Goal: Browse casually

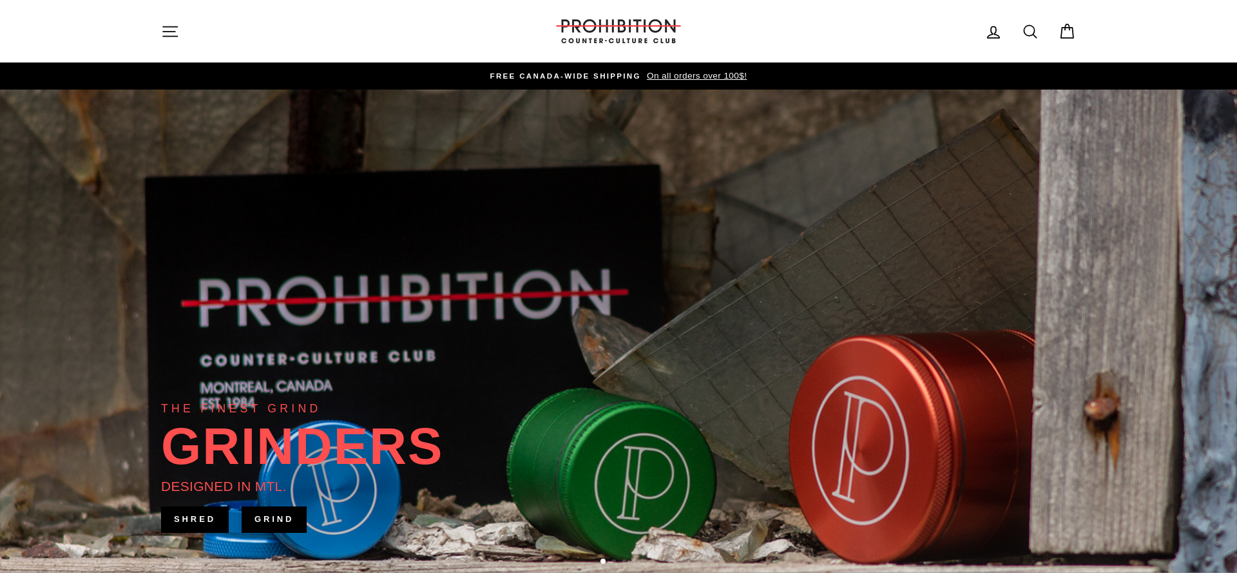
click at [161, 32] on button "Site navigation" at bounding box center [169, 31] width 33 height 28
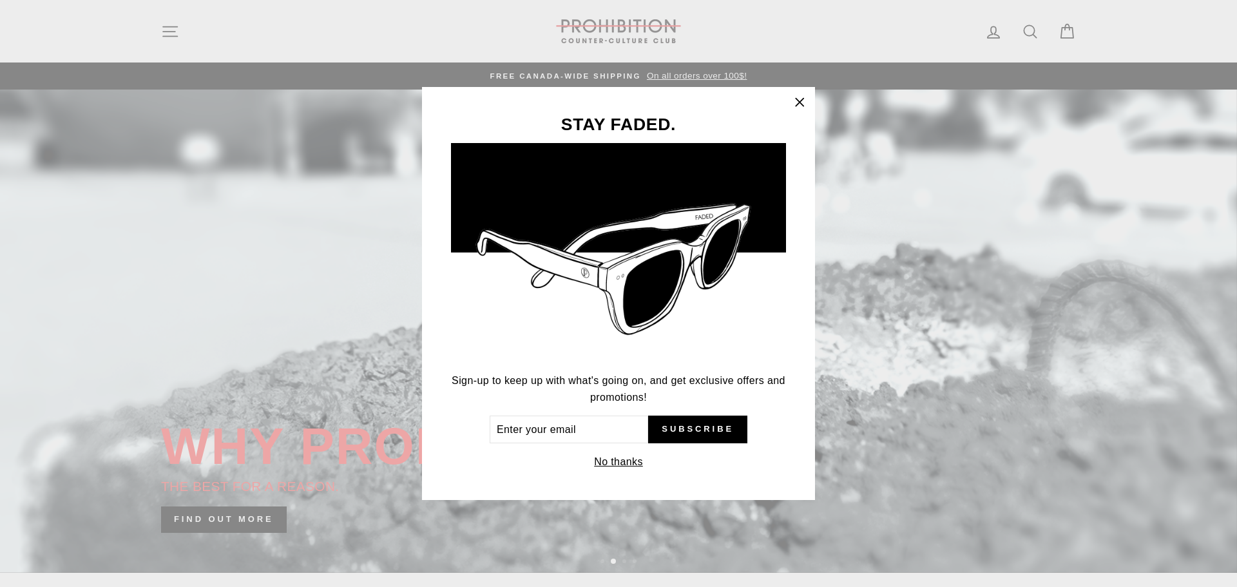
click at [800, 104] on icon "button" at bounding box center [800, 103] width 8 height 8
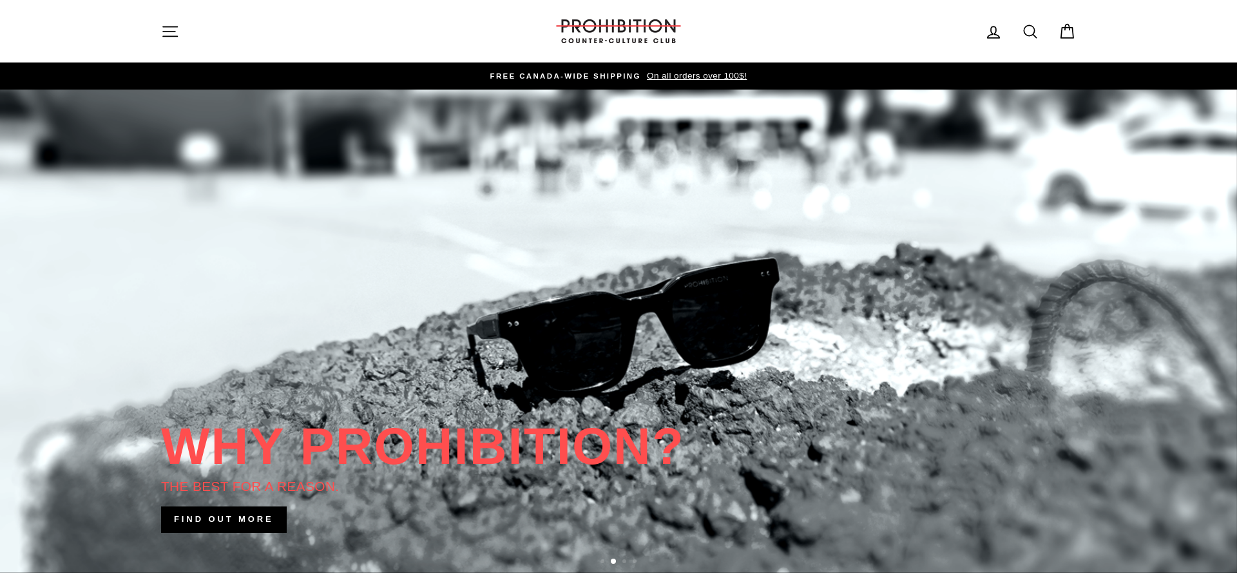
click at [169, 34] on icon "button" at bounding box center [170, 32] width 18 height 18
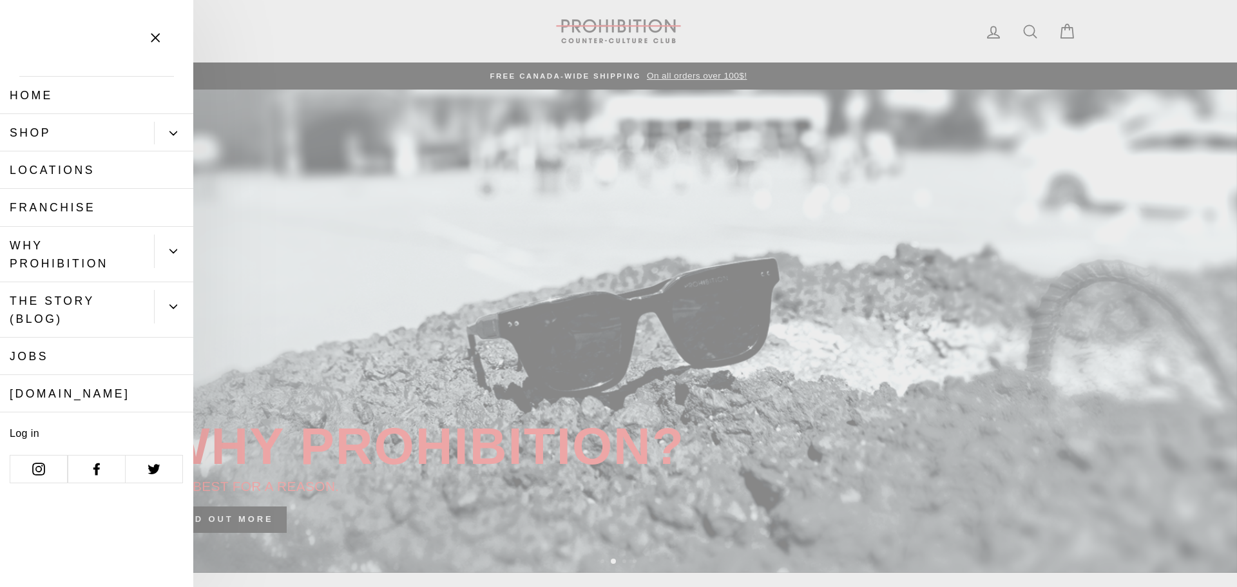
click at [50, 134] on link "Shop" at bounding box center [77, 132] width 154 height 37
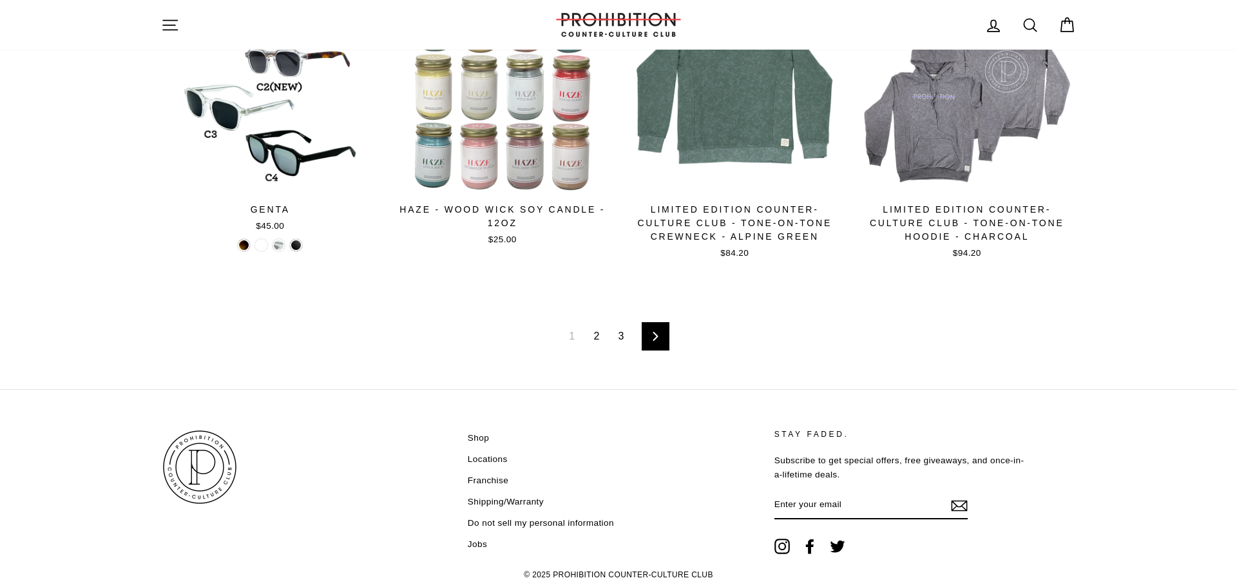
scroll to position [2085, 0]
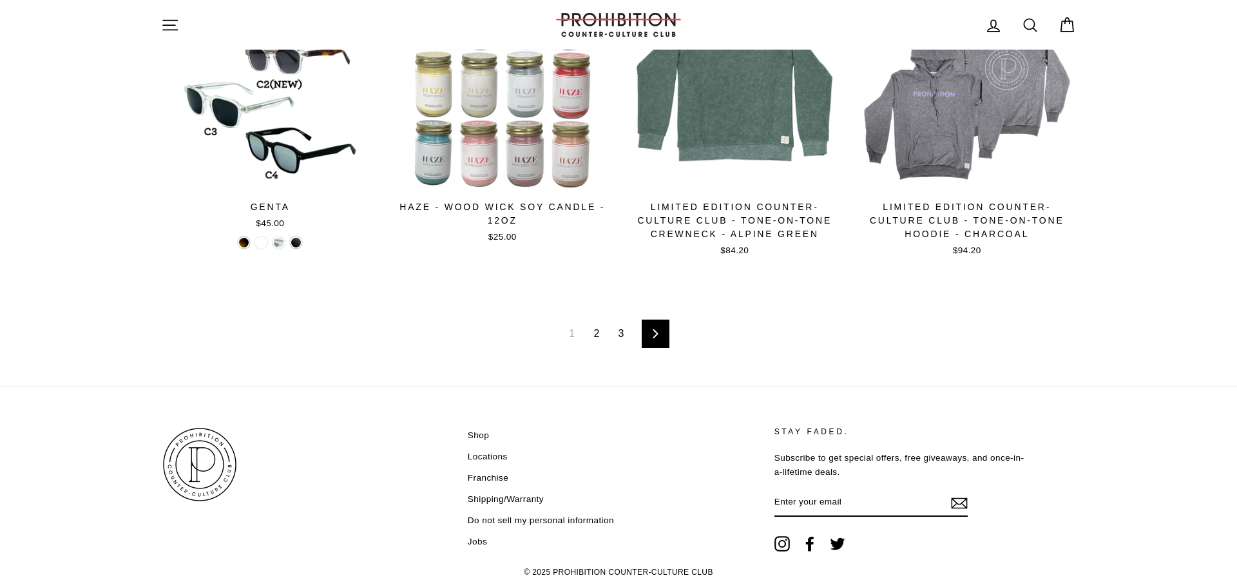
click at [600, 323] on link "2" at bounding box center [596, 333] width 21 height 21
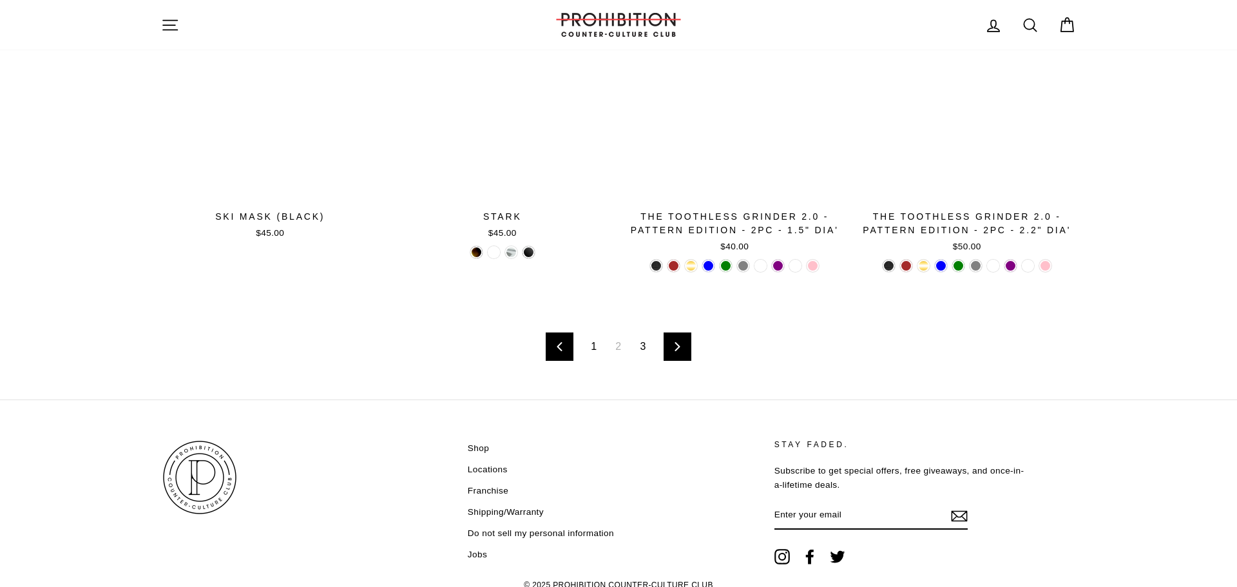
scroll to position [2079, 0]
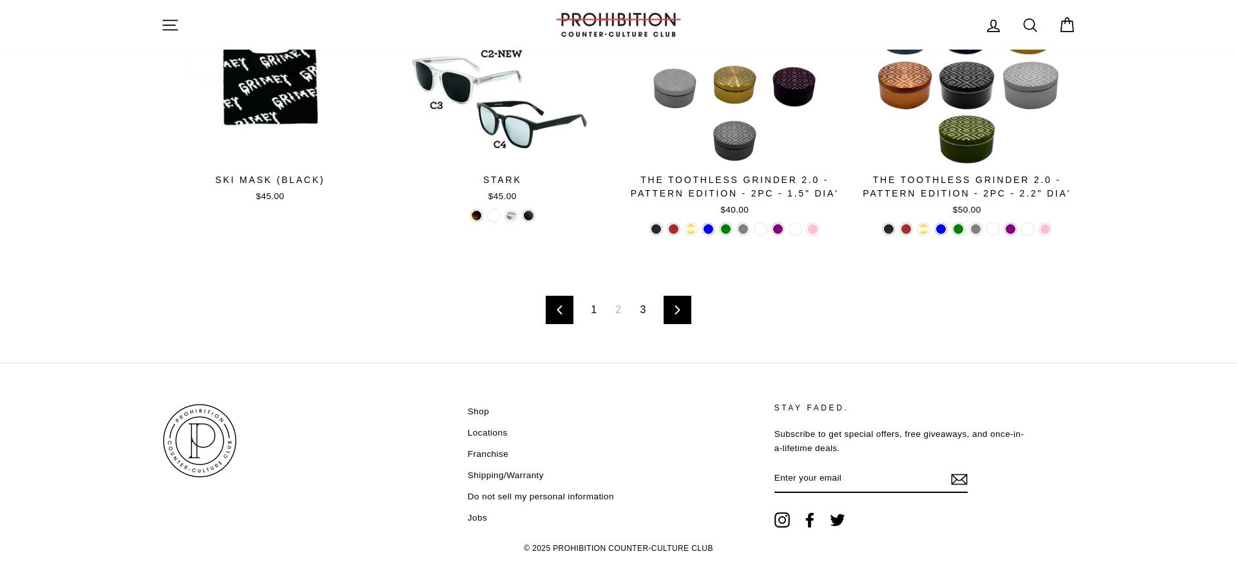
click at [644, 300] on link "3" at bounding box center [643, 310] width 21 height 21
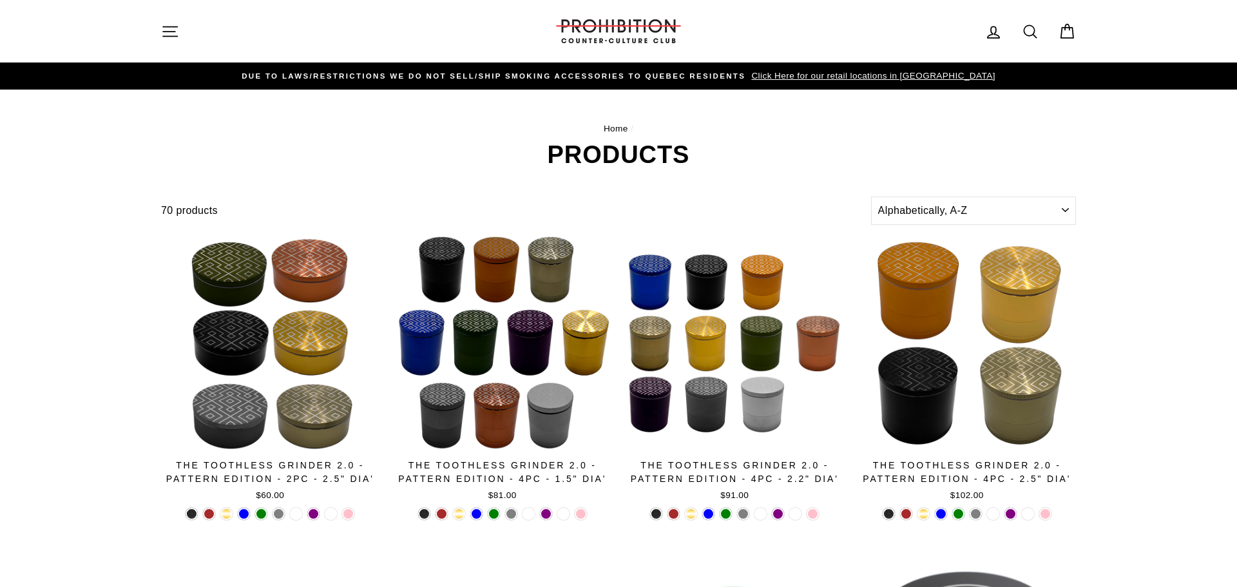
click at [702, 72] on span "DUE TO LAWS/restrictions WE DO NOT SELL/SHIP SMOKING ACCESSORIES to qUEBEC RESI…" at bounding box center [494, 76] width 504 height 8
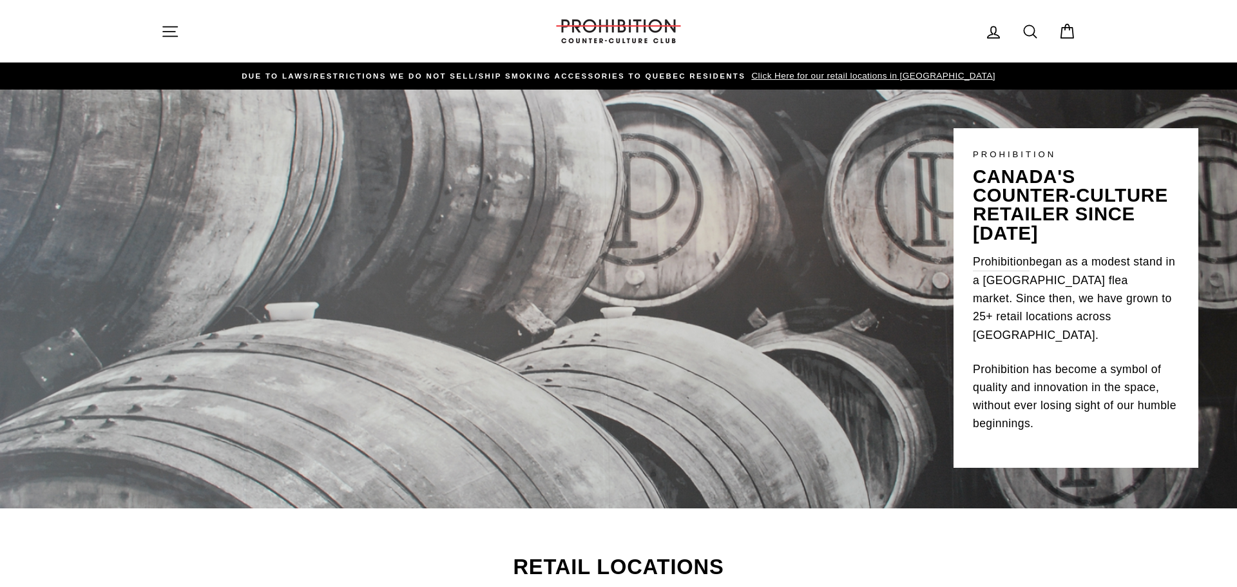
click at [1014, 360] on p "Prohibition has become a symbol of quality and innovation in the space, without…" at bounding box center [1076, 396] width 206 height 73
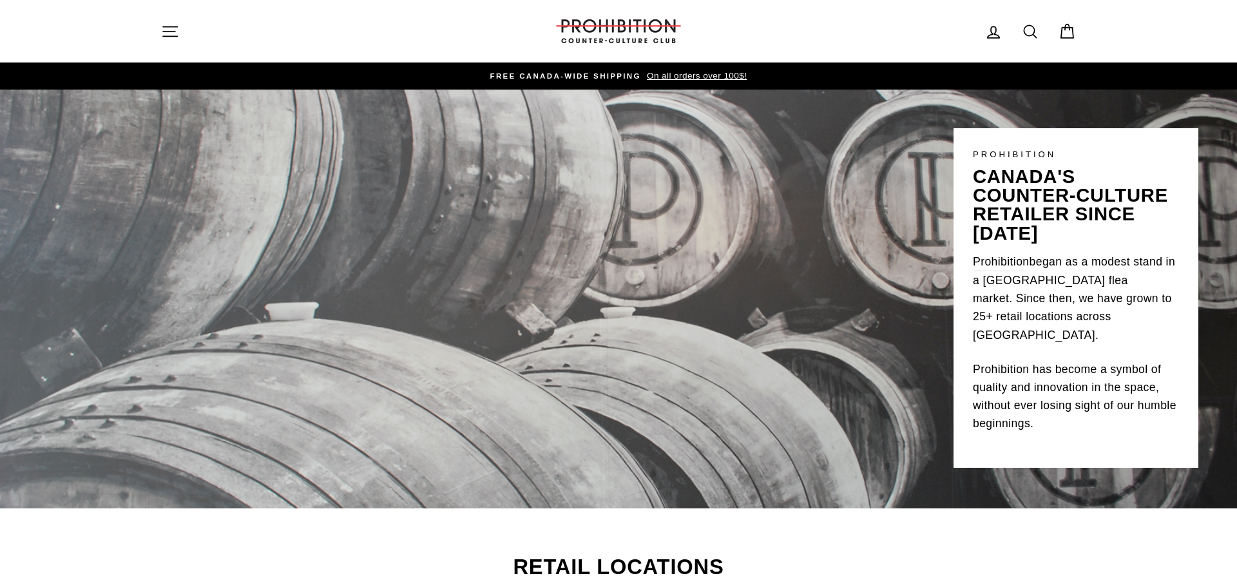
click at [167, 32] on icon "button" at bounding box center [170, 31] width 14 height 10
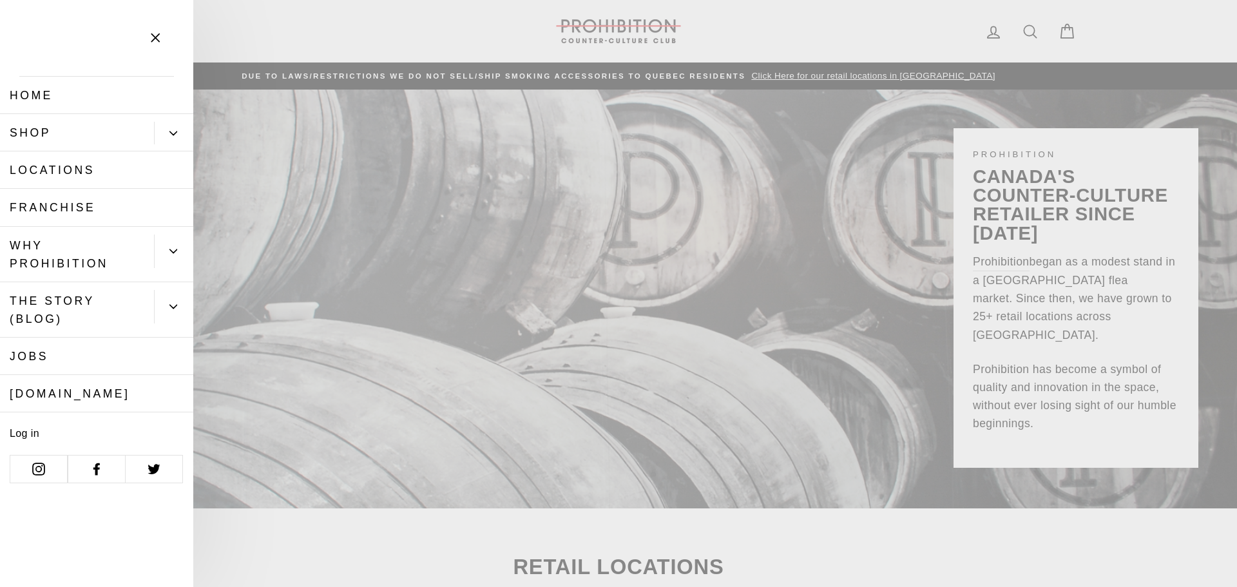
click at [77, 375] on link "[DOMAIN_NAME]" at bounding box center [96, 393] width 193 height 37
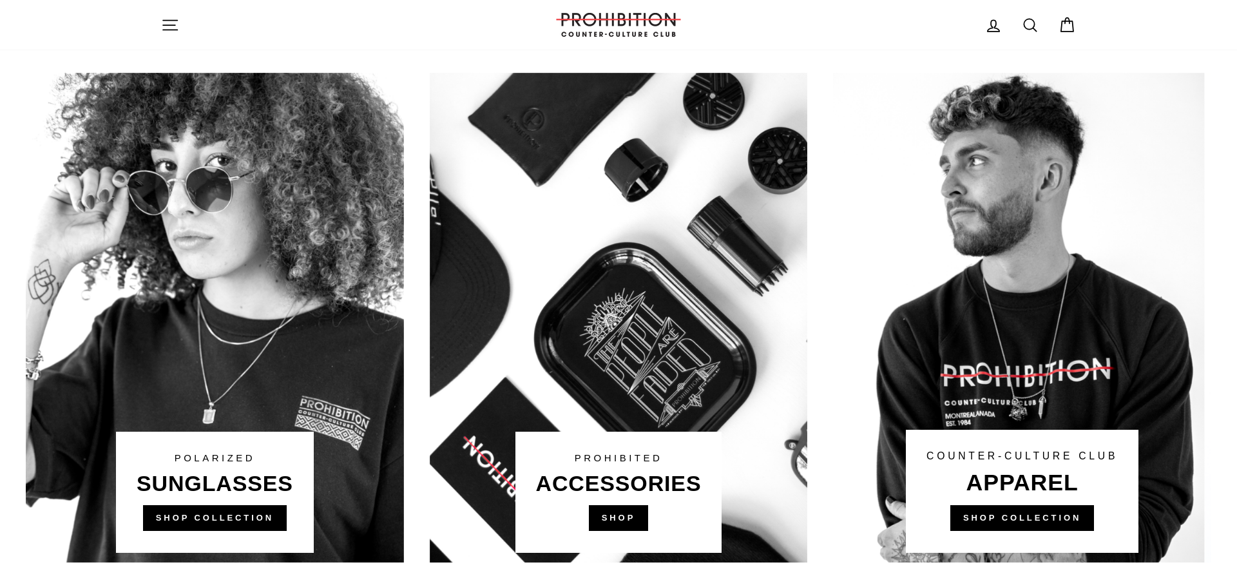
scroll to position [451, 0]
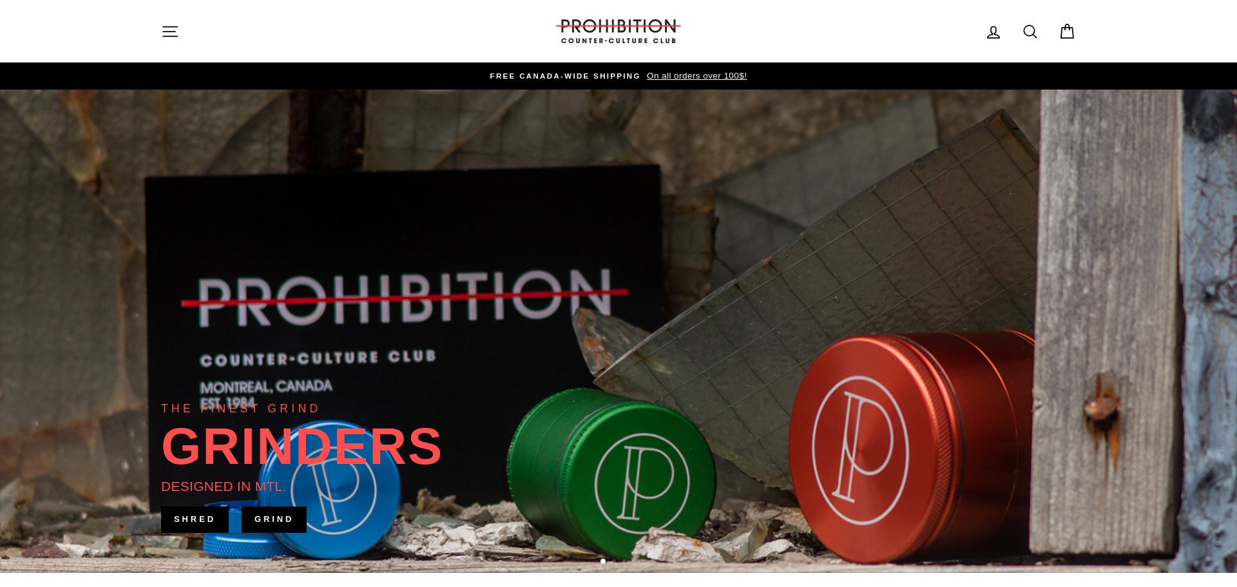
click at [677, 79] on span "On all orders over 100$!" at bounding box center [695, 76] width 103 height 10
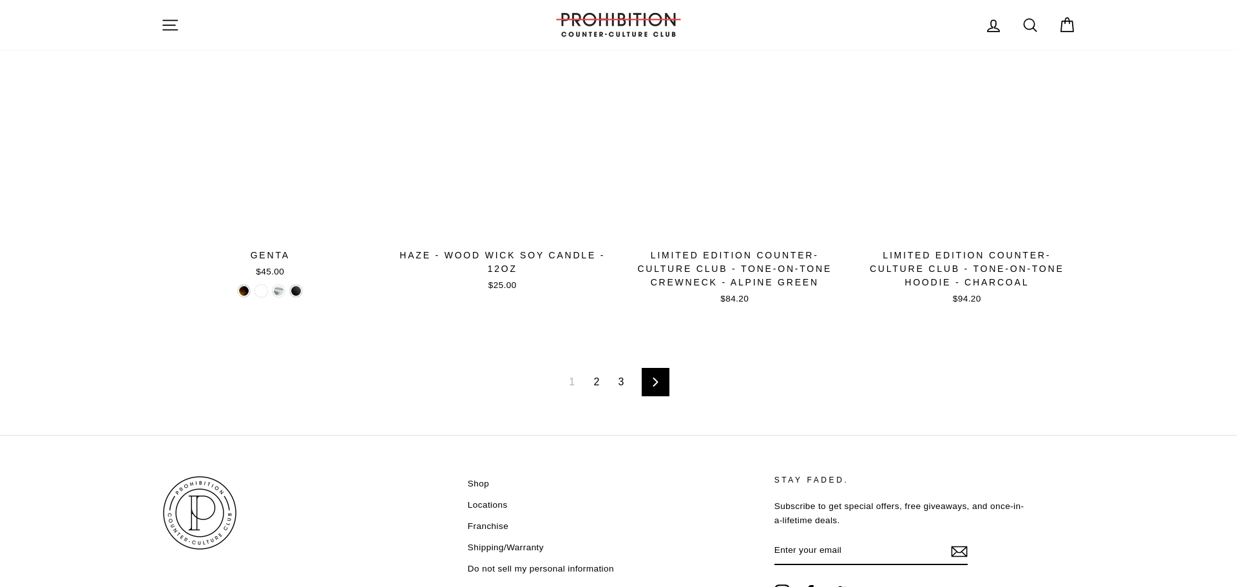
scroll to position [2085, 0]
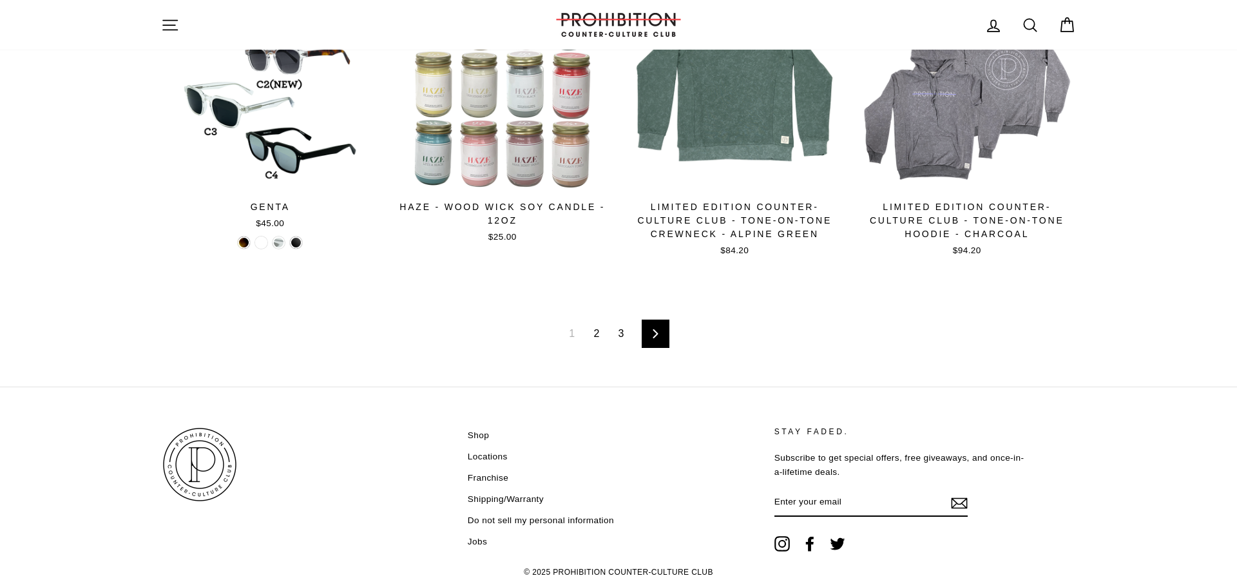
click at [197, 426] on img at bounding box center [199, 464] width 77 height 77
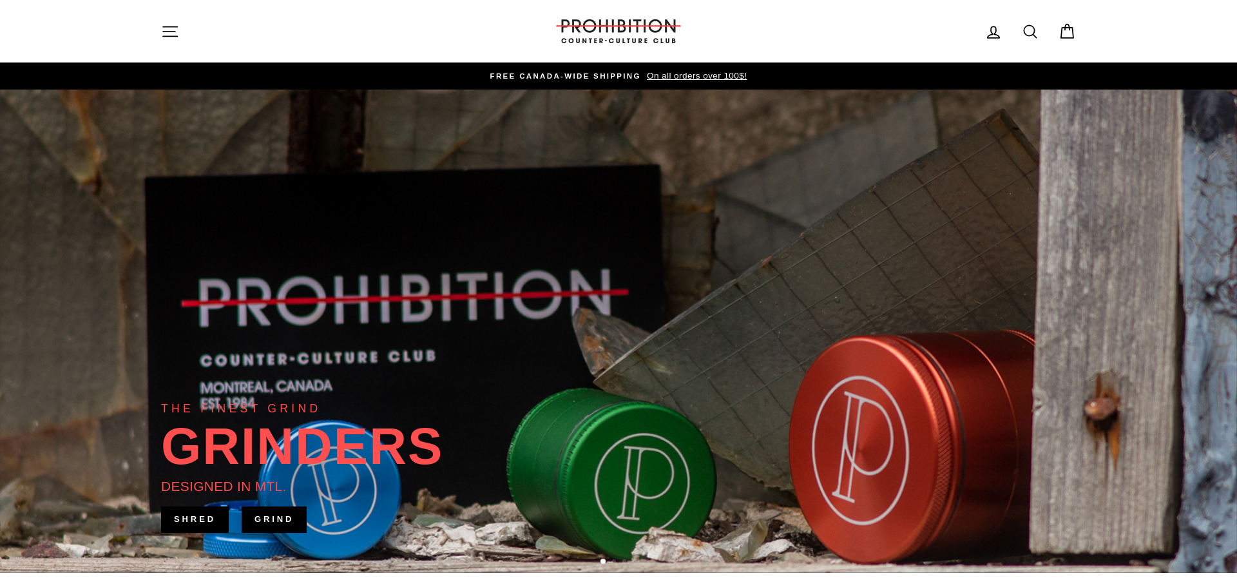
click at [165, 26] on icon "button" at bounding box center [170, 32] width 18 height 18
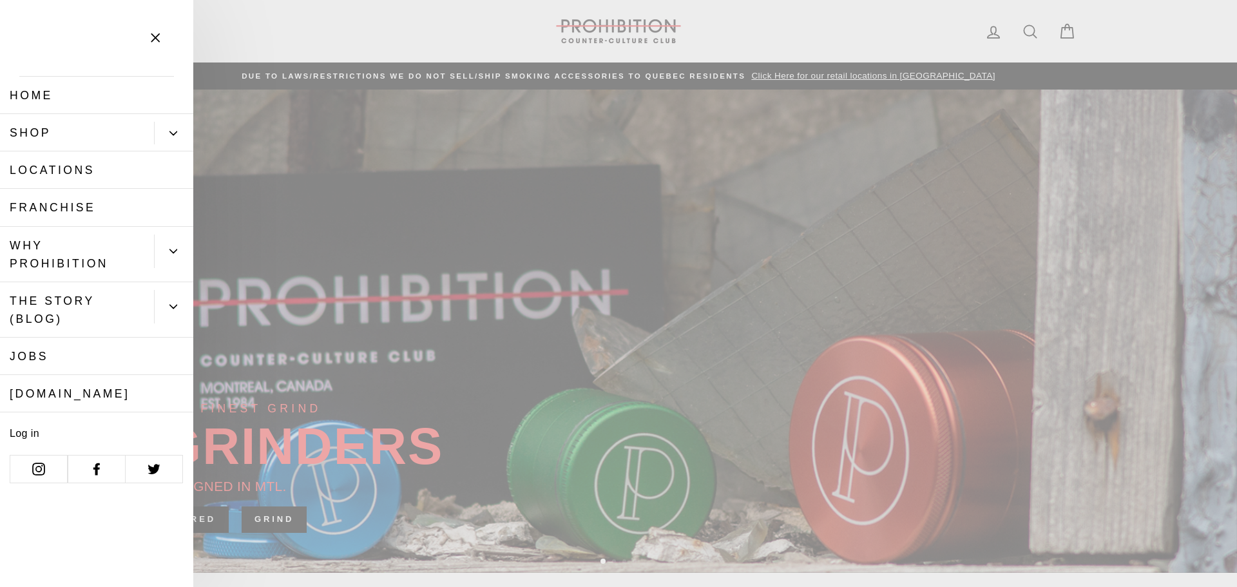
click at [64, 375] on link "[DOMAIN_NAME]" at bounding box center [96, 393] width 193 height 37
